Goal: Navigation & Orientation: Find specific page/section

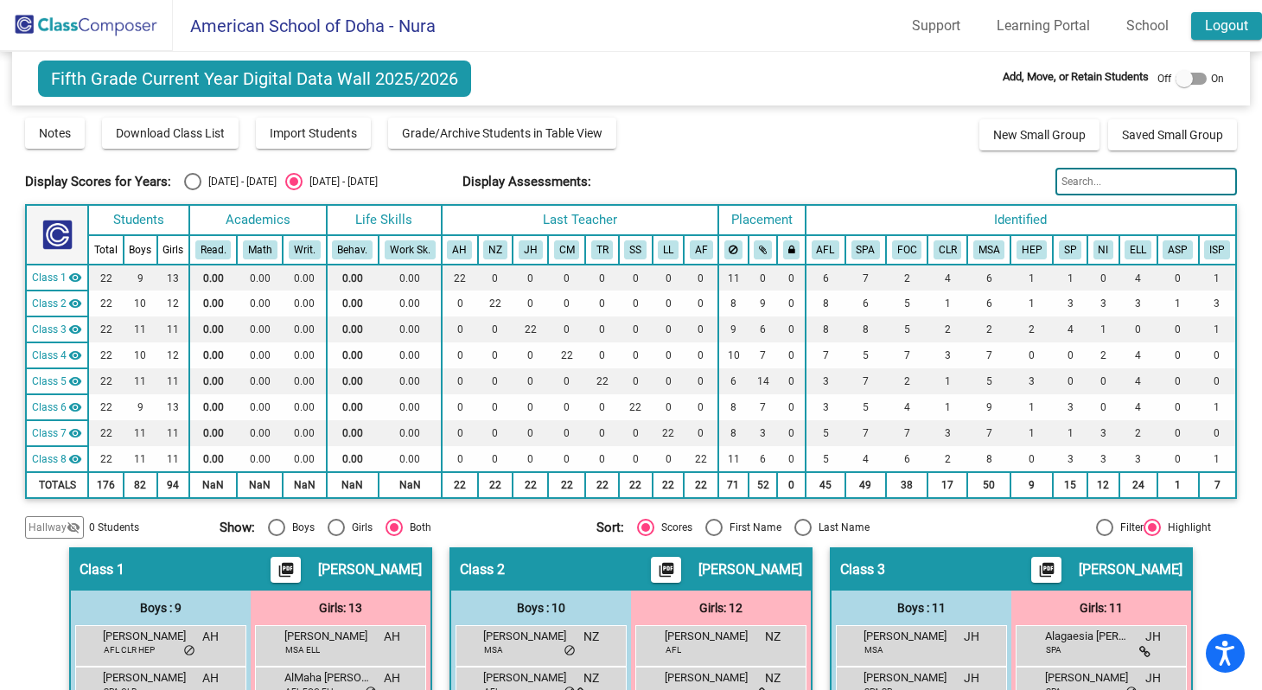
click at [1217, 30] on link "Logout" at bounding box center [1226, 26] width 71 height 28
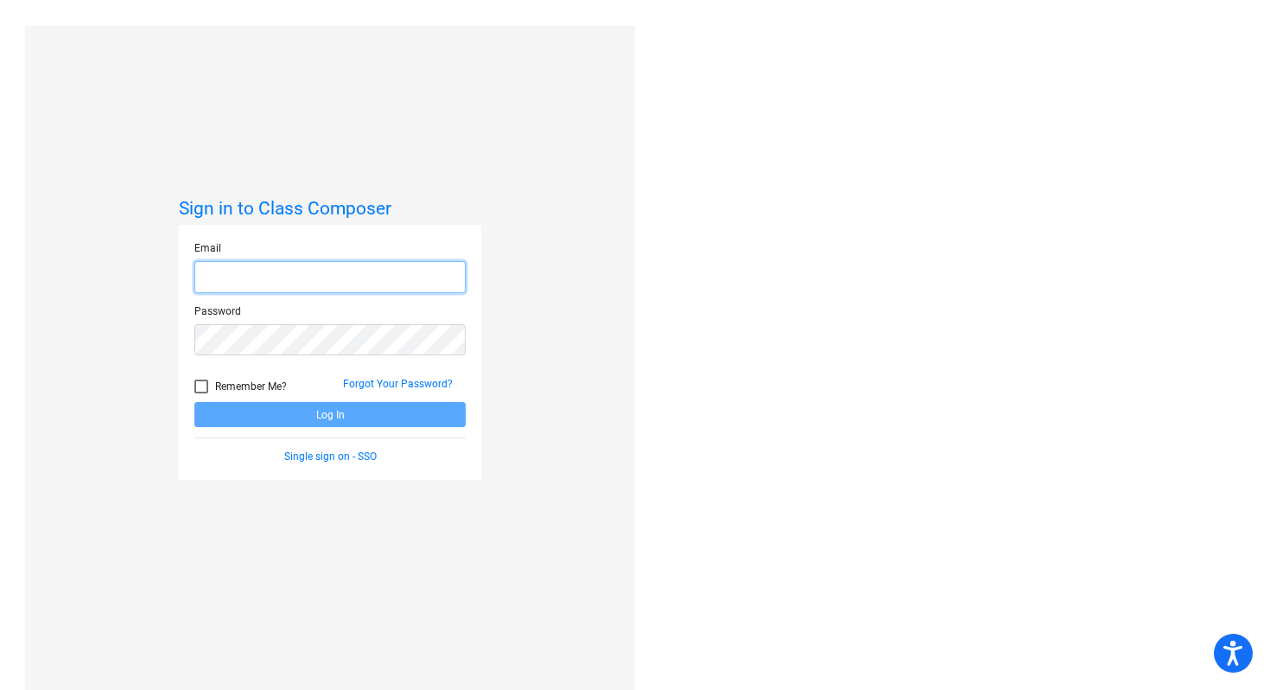
type input "[EMAIL_ADDRESS][DOMAIN_NAME]"
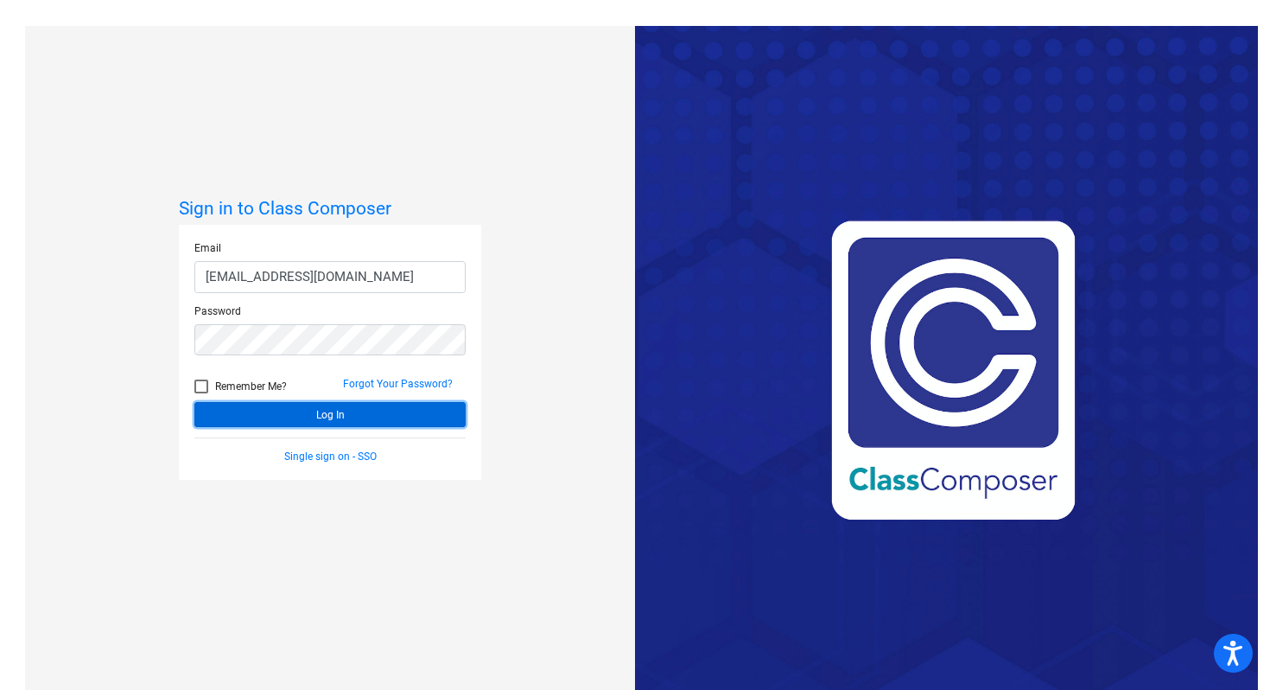
click at [360, 414] on button "Log In" at bounding box center [329, 414] width 271 height 25
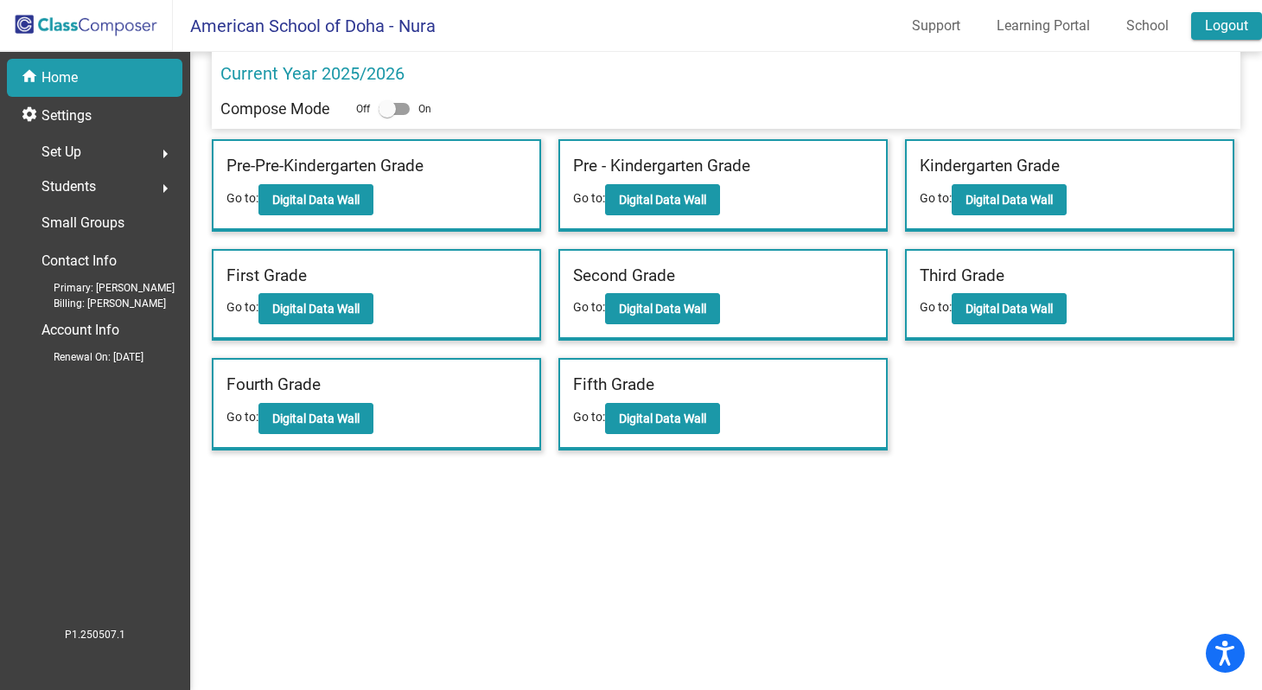
click at [1218, 26] on link "Logout" at bounding box center [1226, 26] width 71 height 28
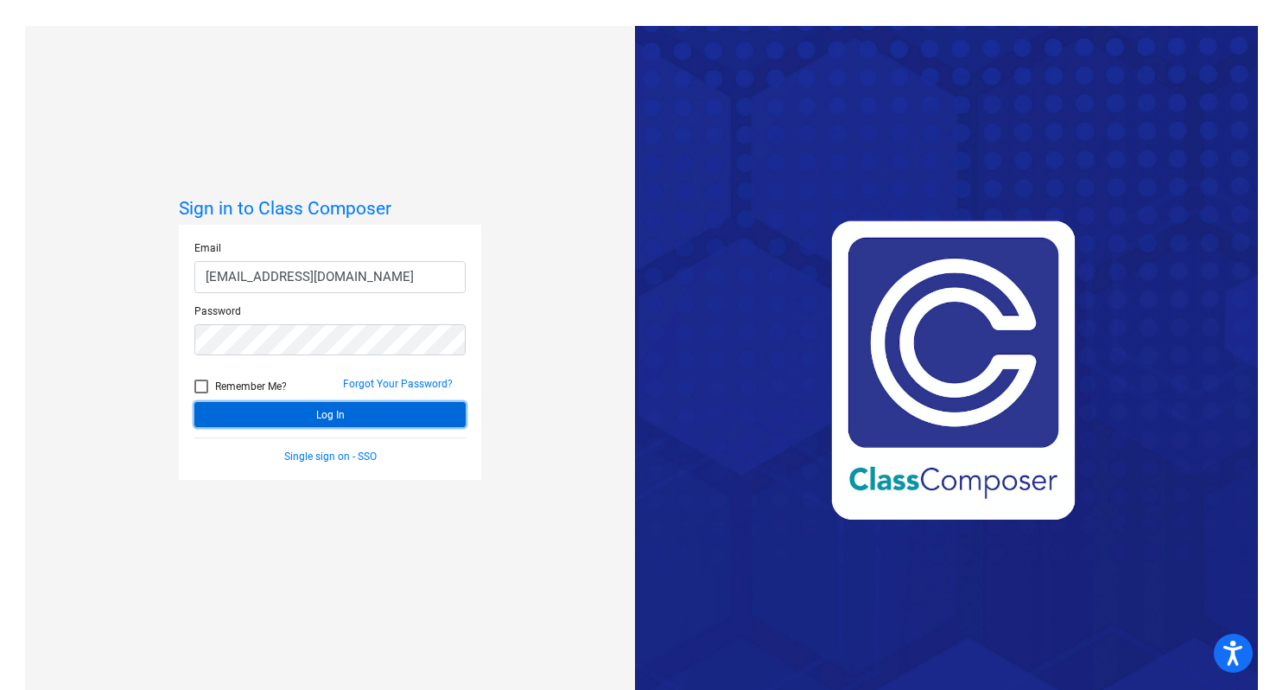
click at [357, 413] on button "Log In" at bounding box center [329, 414] width 271 height 25
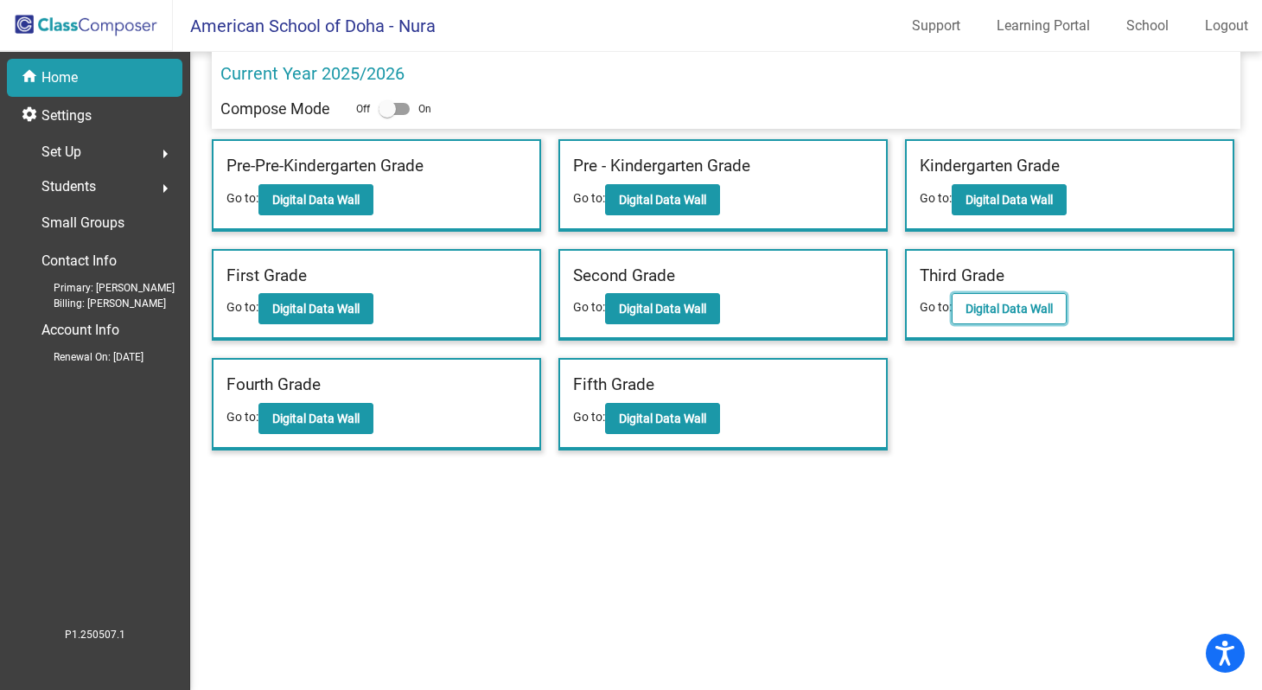
click at [997, 313] on b "Digital Data Wall" at bounding box center [1008, 309] width 87 height 14
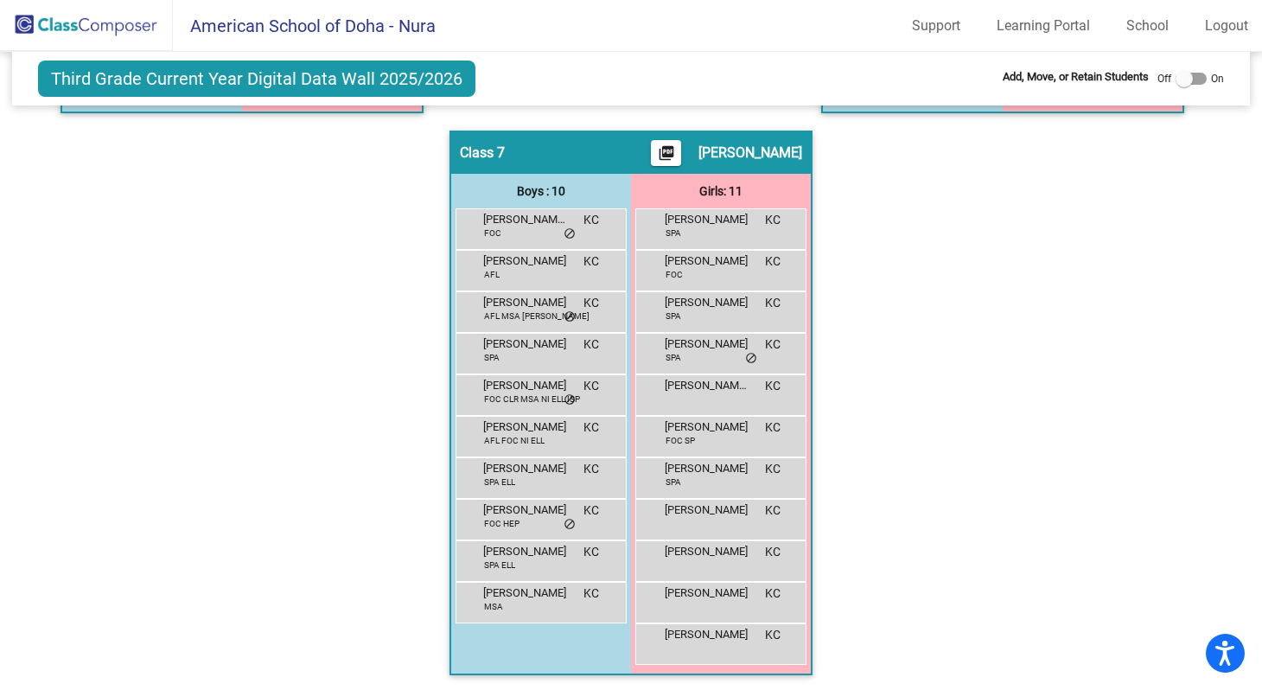
scroll to position [1557, 0]
